Goal: Task Accomplishment & Management: Manage account settings

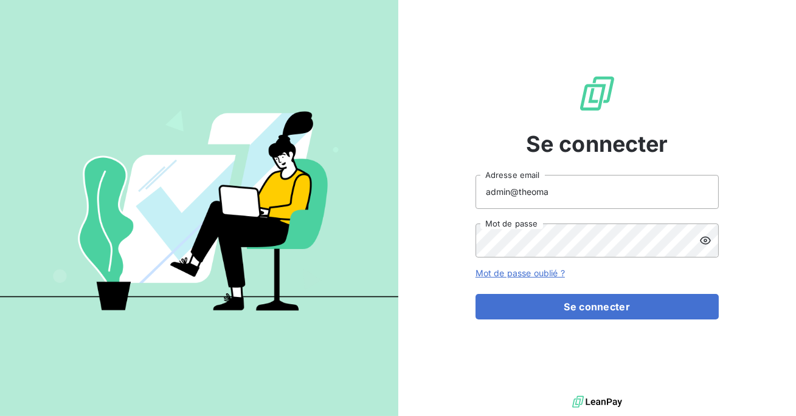
click at [565, 194] on input "admin@theoma" at bounding box center [596, 192] width 243 height 34
click at [534, 195] on input "admin@ardèchefrais" at bounding box center [596, 192] width 243 height 34
type input "admin@ardechefrais"
click at [475, 294] on button "Se connecter" at bounding box center [596, 307] width 243 height 26
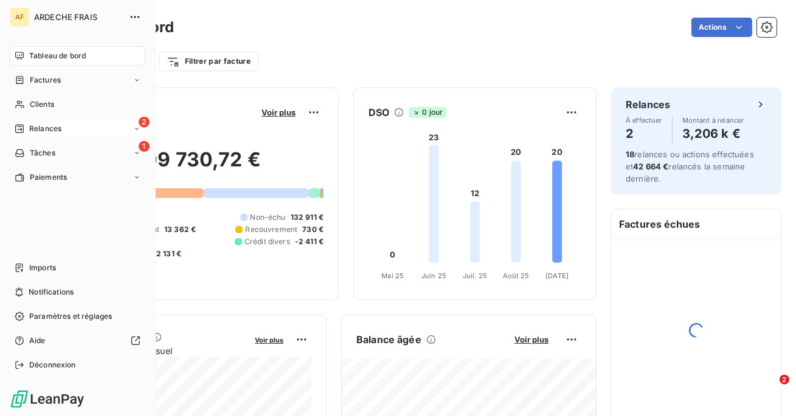
click at [23, 132] on icon at bounding box center [20, 129] width 10 height 10
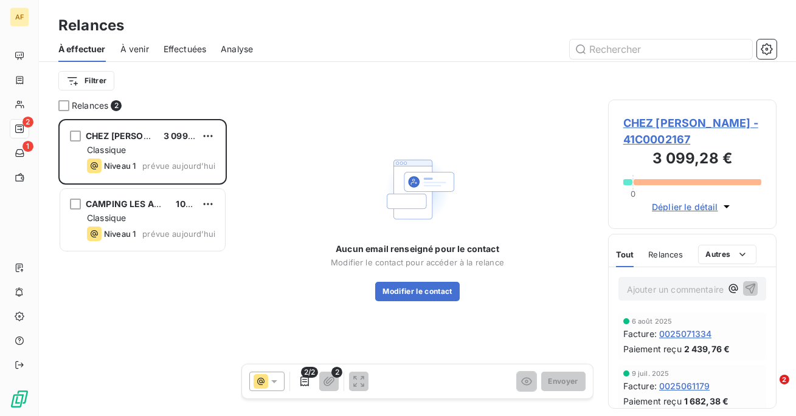
click at [177, 52] on span "Effectuées" at bounding box center [185, 49] width 43 height 12
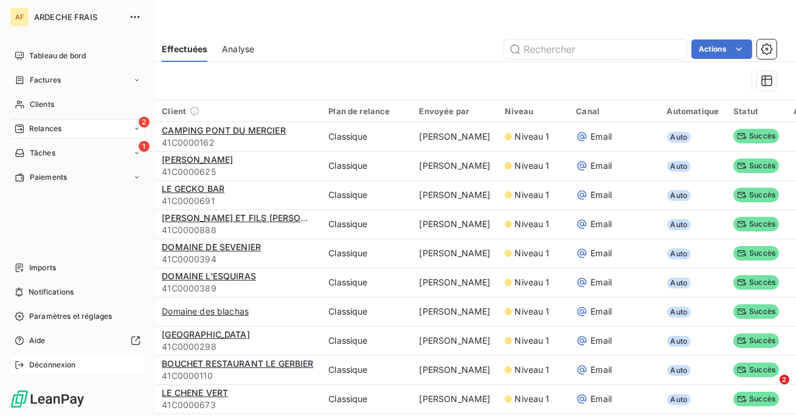
click at [43, 363] on span "Déconnexion" at bounding box center [52, 365] width 47 height 11
